Goal: Connect with others: Connect with others

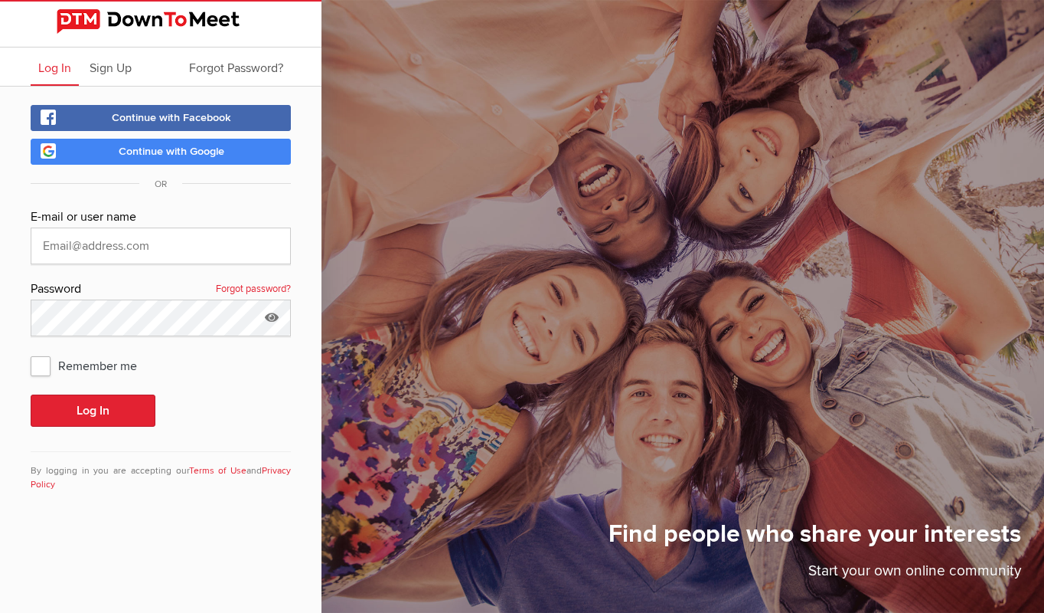
click at [213, 119] on span "Continue with Facebook" at bounding box center [171, 117] width 119 height 13
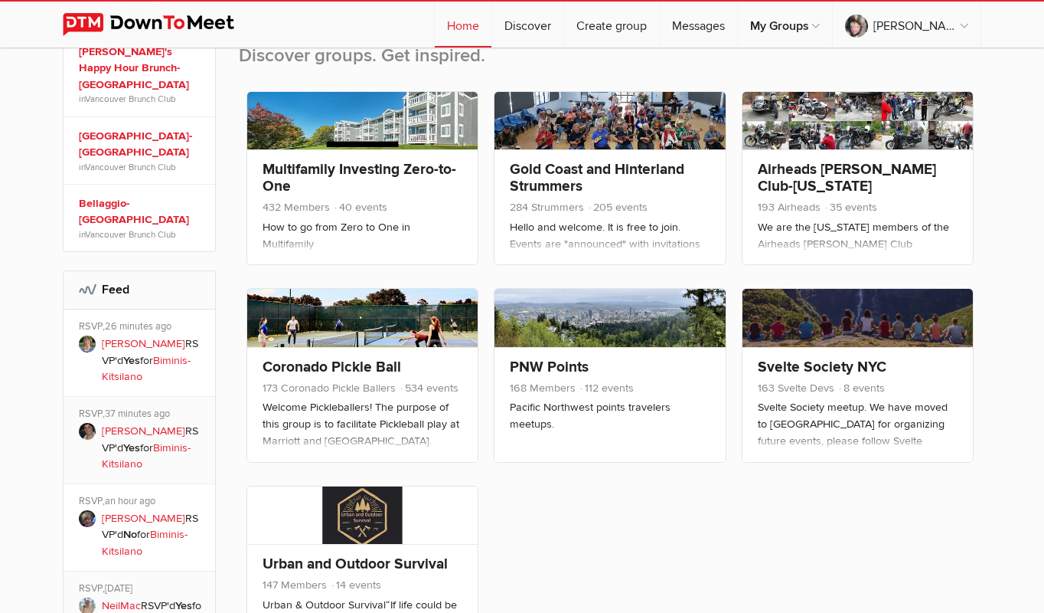
scroll to position [613, 0]
